Goal: Use online tool/utility: Utilize a website feature to perform a specific function

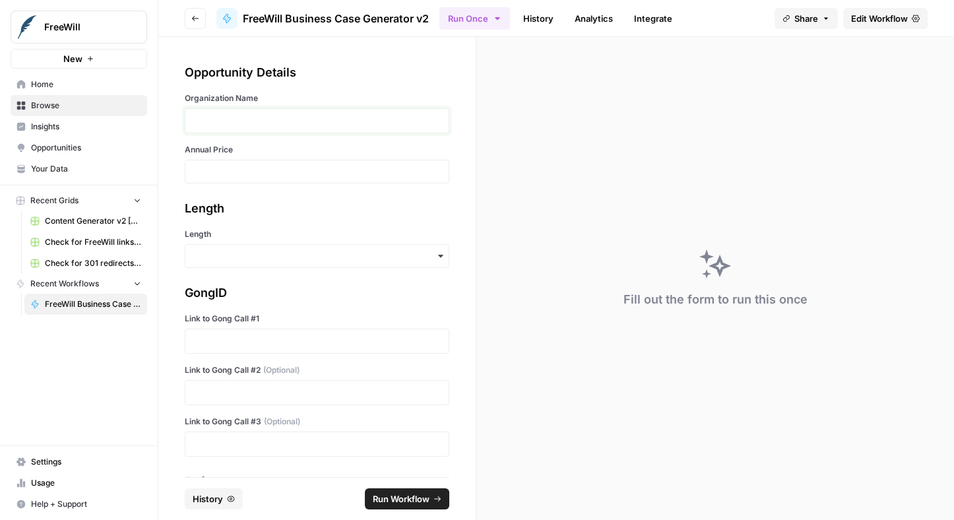
click at [251, 114] on p at bounding box center [316, 120] width 247 height 13
click at [306, 176] on input "Annual Price" at bounding box center [316, 172] width 247 height 12
type input "9000"
click at [313, 259] on input "Length" at bounding box center [316, 255] width 247 height 13
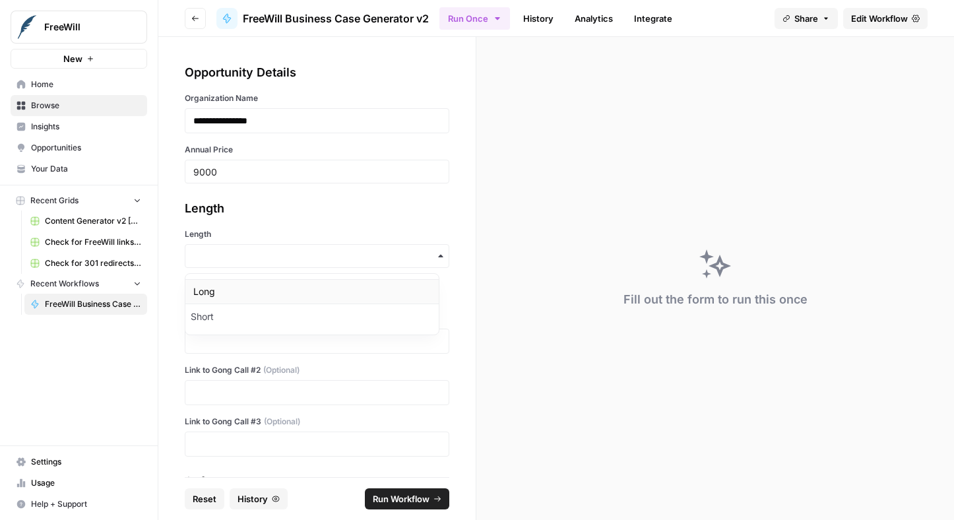
click at [285, 294] on div "Long" at bounding box center [311, 291] width 253 height 25
click at [242, 343] on p at bounding box center [316, 341] width 247 height 13
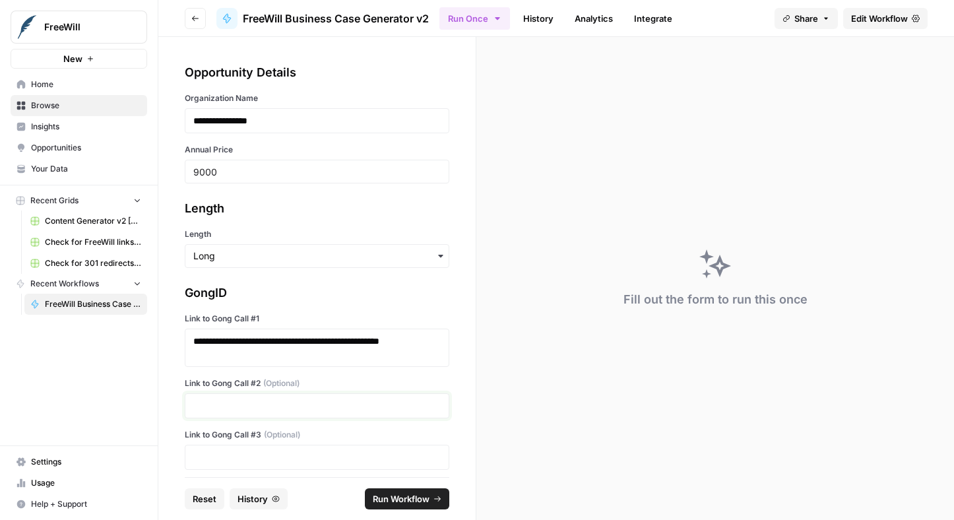
click at [343, 409] on p at bounding box center [316, 405] width 247 height 13
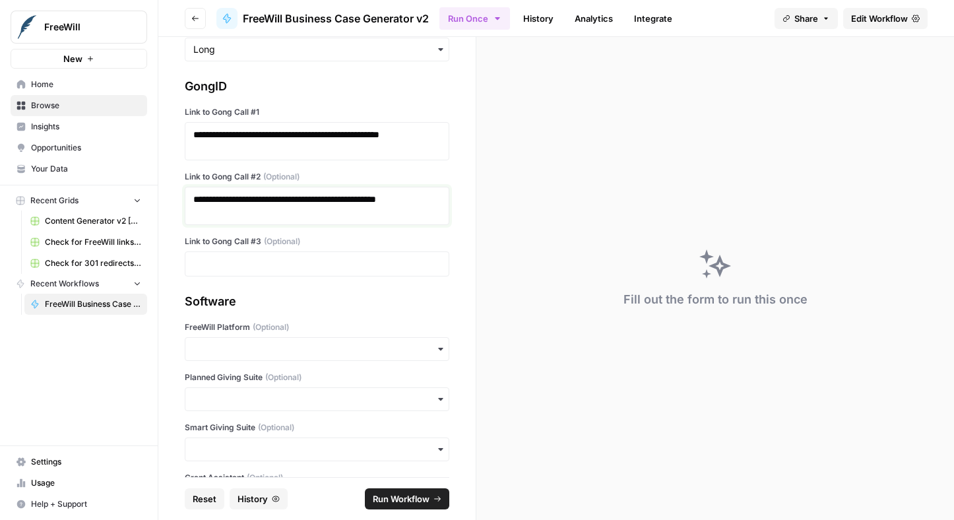
scroll to position [222, 0]
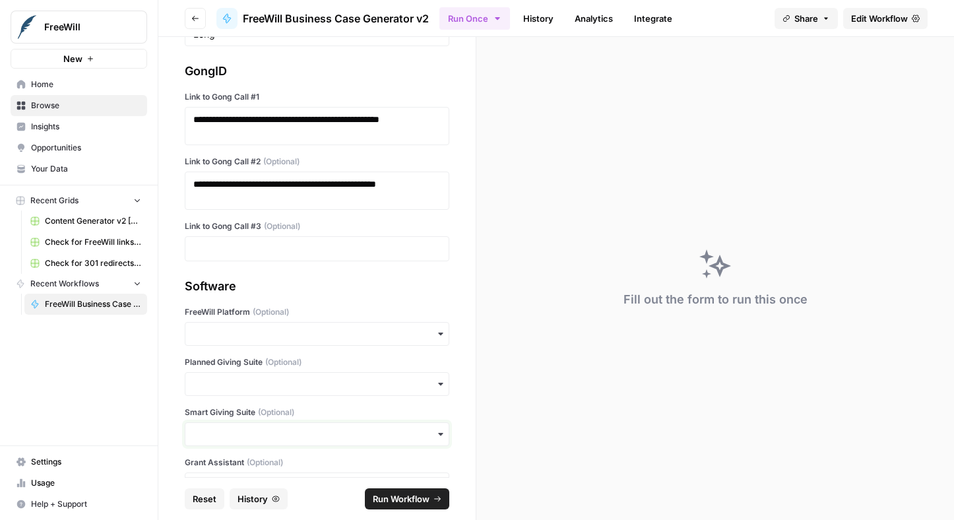
click at [232, 431] on input "Smart Giving Suite (Optional)" at bounding box center [316, 434] width 247 height 13
click at [237, 469] on div "Yes" at bounding box center [311, 469] width 253 height 25
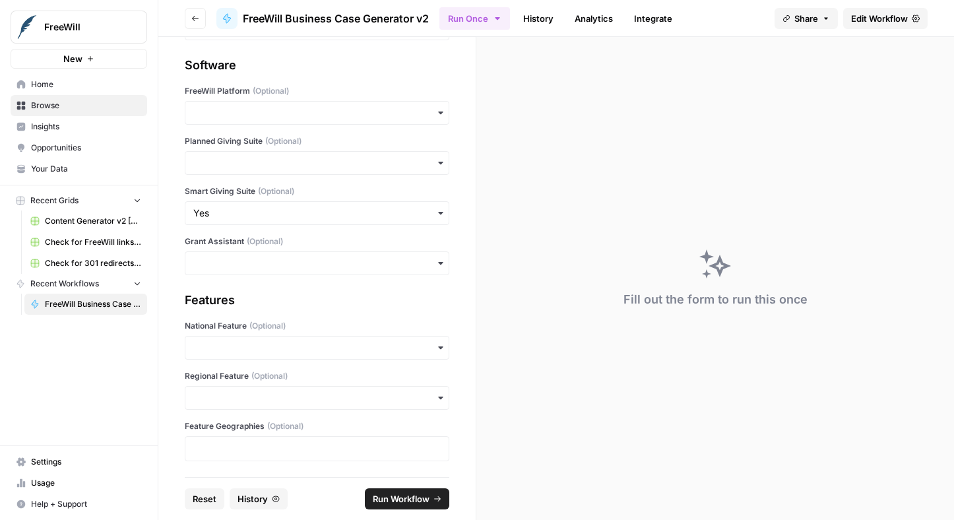
click at [381, 495] on span "Run Workflow" at bounding box center [401, 498] width 57 height 13
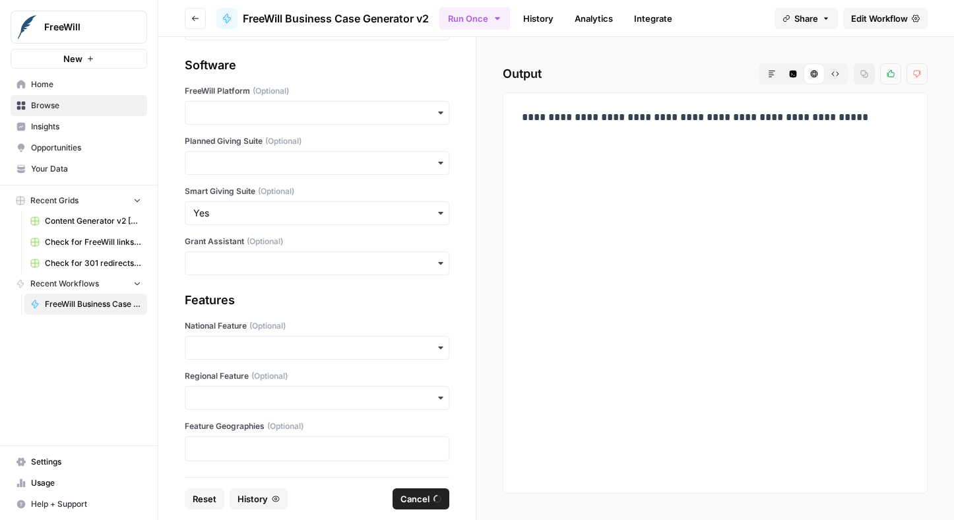
click at [636, 257] on div "**********" at bounding box center [715, 293] width 403 height 379
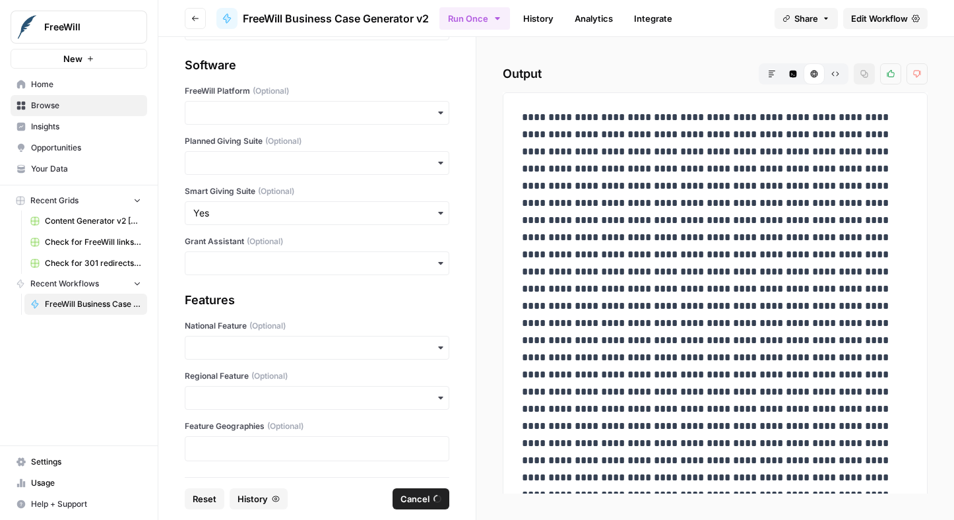
click at [503, 185] on div at bounding box center [715, 314] width 425 height 445
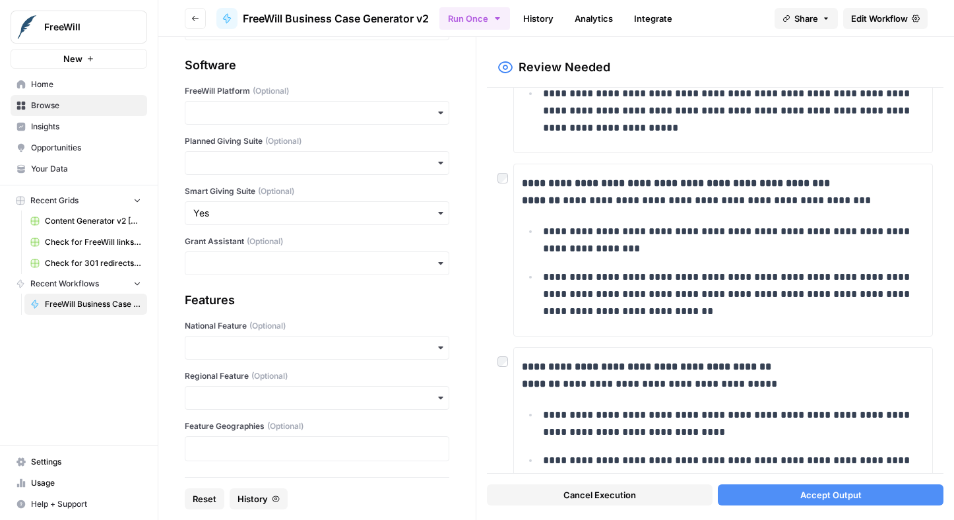
scroll to position [413, 0]
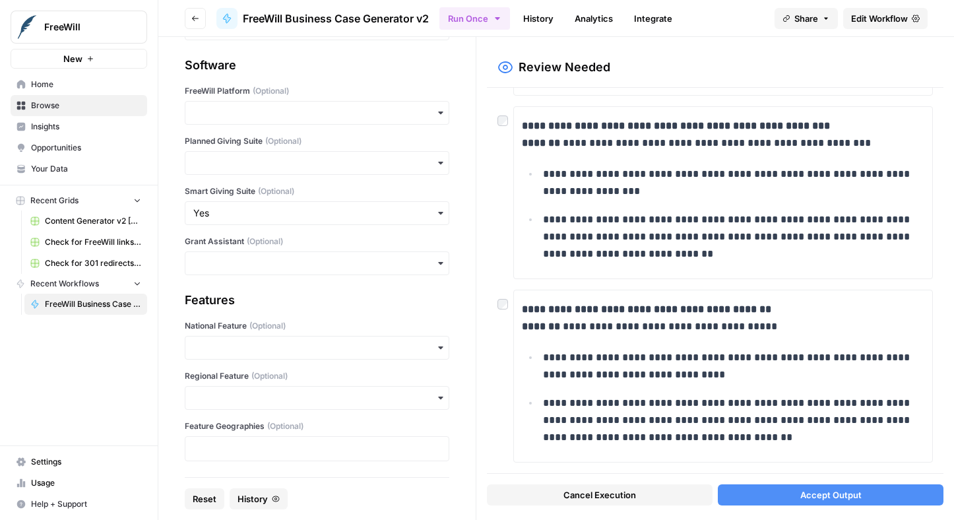
click at [779, 499] on button "Accept Output" at bounding box center [831, 494] width 226 height 21
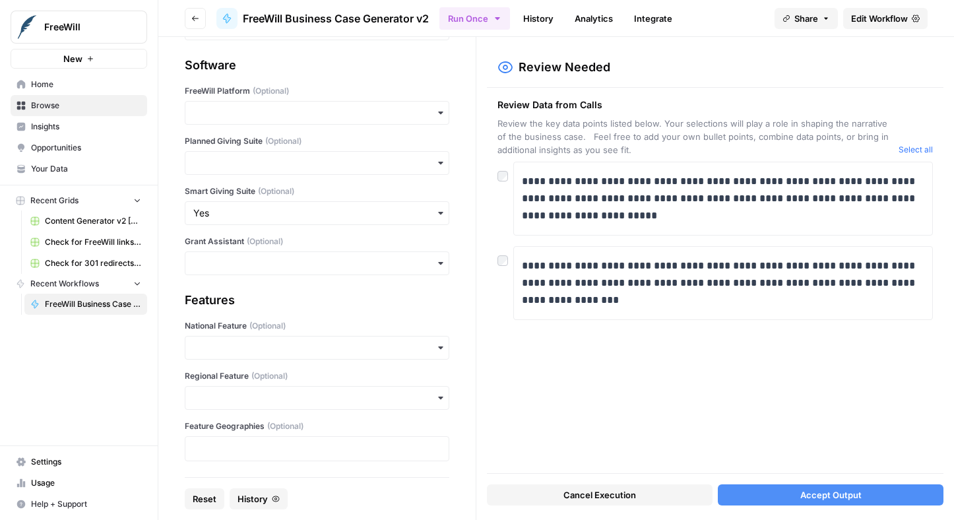
click at [509, 178] on div at bounding box center [506, 172] width 16 height 21
click at [496, 176] on div "**********" at bounding box center [715, 280] width 457 height 385
click at [802, 484] on button "Accept Output" at bounding box center [831, 494] width 226 height 21
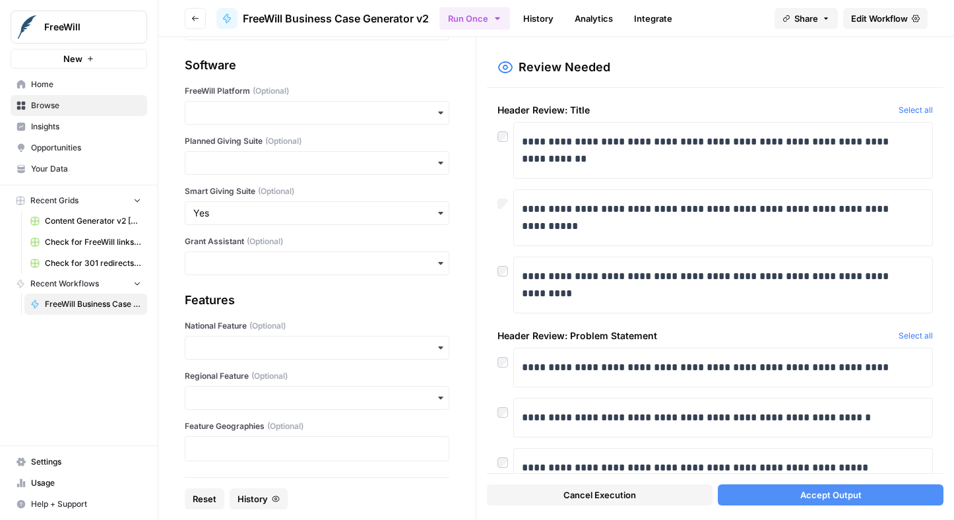
scroll to position [112, 0]
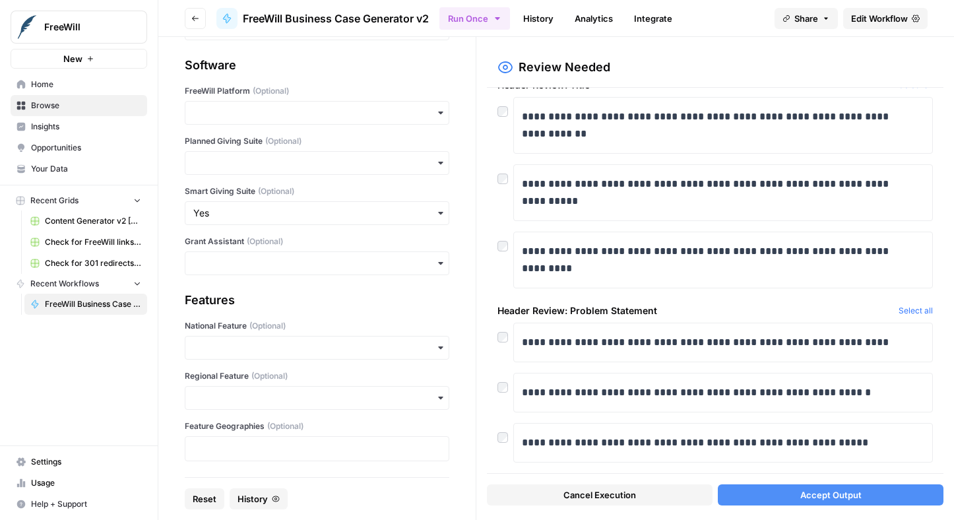
click at [797, 489] on button "Accept Output" at bounding box center [831, 494] width 226 height 21
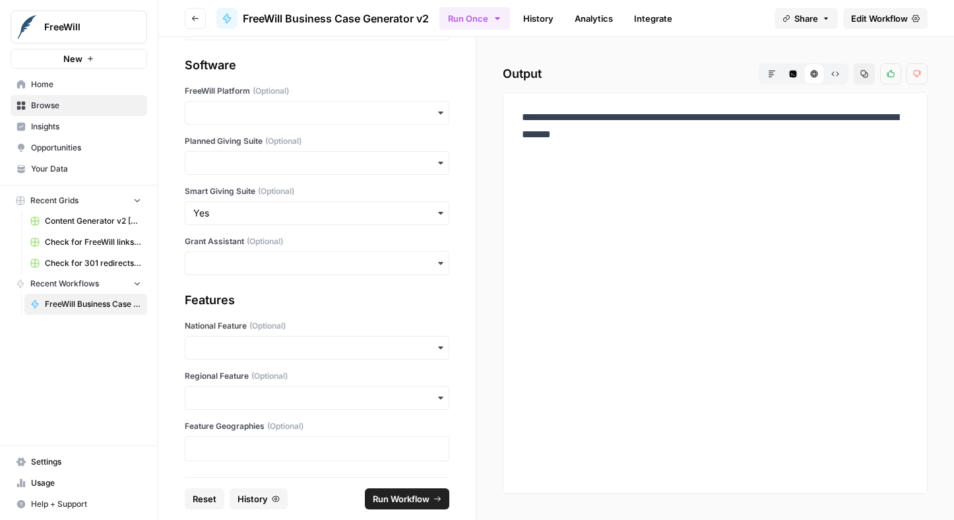
click at [531, 138] on p "**********" at bounding box center [715, 134] width 387 height 51
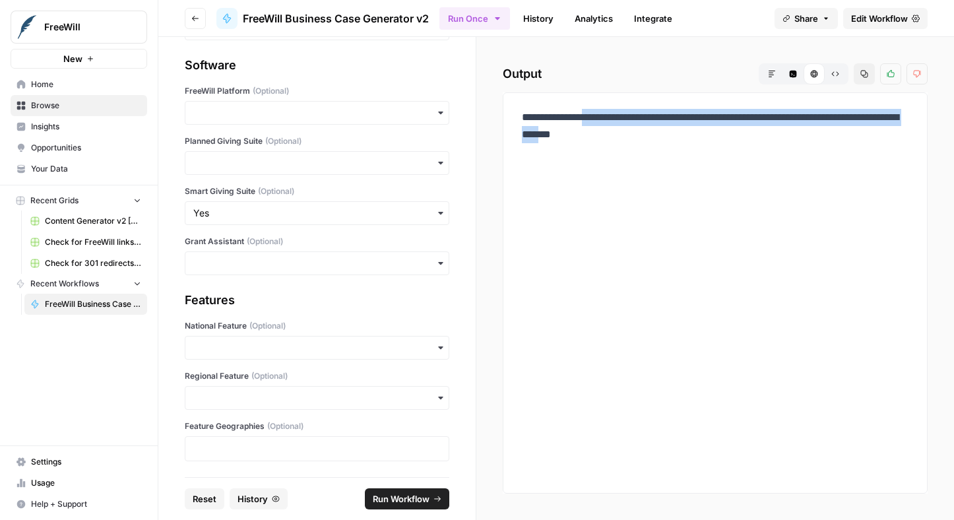
drag, startPoint x: 531, startPoint y: 138, endPoint x: 622, endPoint y: 153, distance: 92.3
click at [622, 153] on p "**********" at bounding box center [715, 134] width 387 height 51
